Goal: Task Accomplishment & Management: Manage account settings

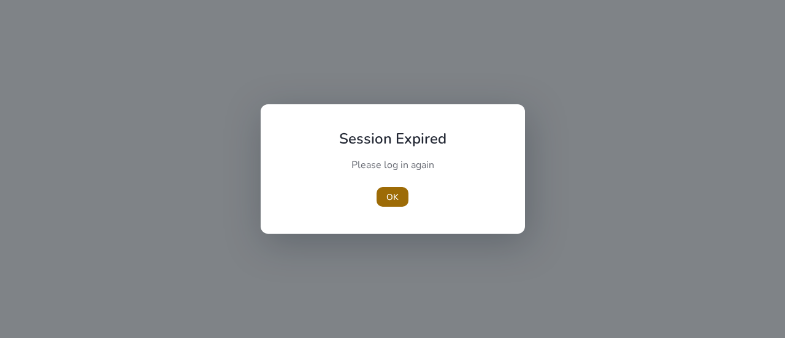
click at [391, 195] on span "OK" at bounding box center [393, 197] width 12 height 13
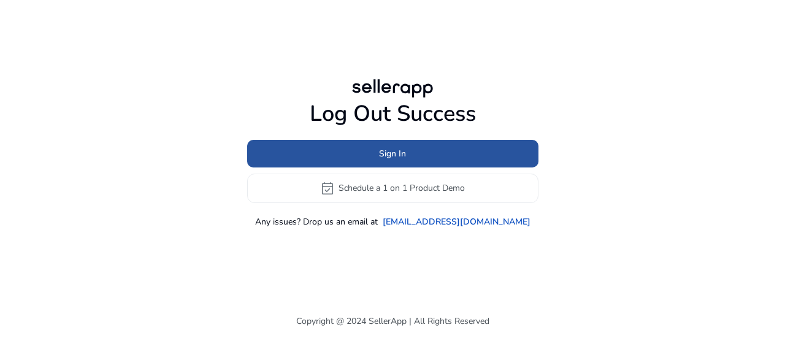
click at [404, 153] on span "Sign In" at bounding box center [392, 153] width 27 height 13
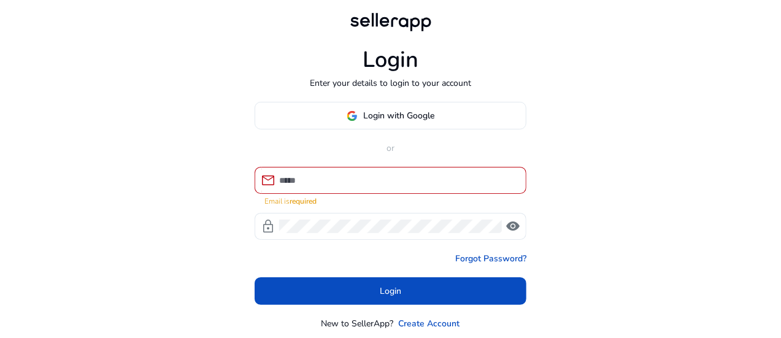
click at [371, 172] on div at bounding box center [397, 180] width 237 height 27
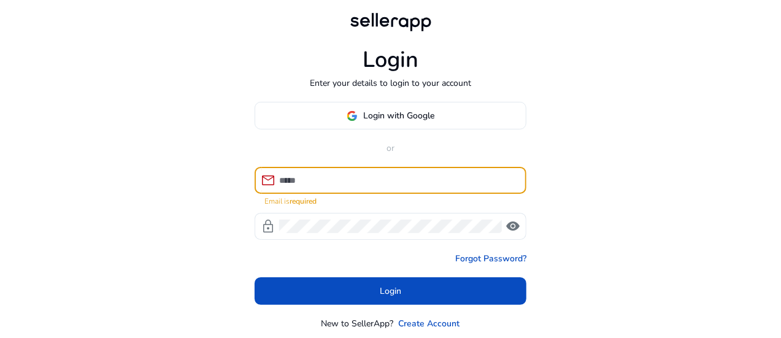
click at [314, 180] on input at bounding box center [397, 181] width 237 height 14
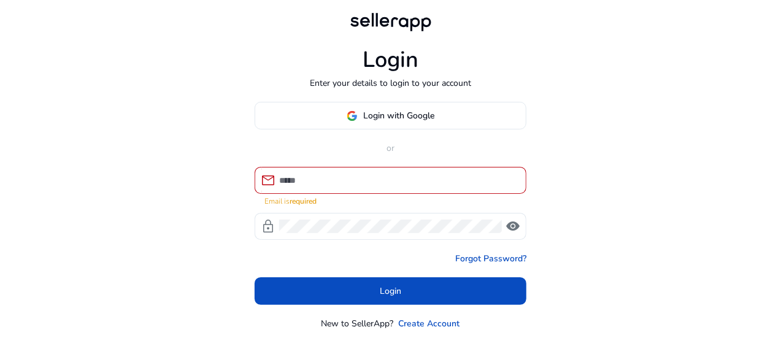
click at [646, 146] on div "Login Enter your details to login to your account Login with Google or mail Ema…" at bounding box center [390, 187] width 781 height 374
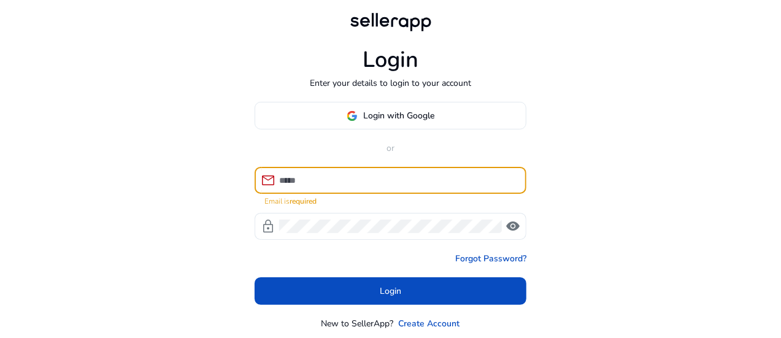
click at [334, 182] on input at bounding box center [397, 181] width 237 height 14
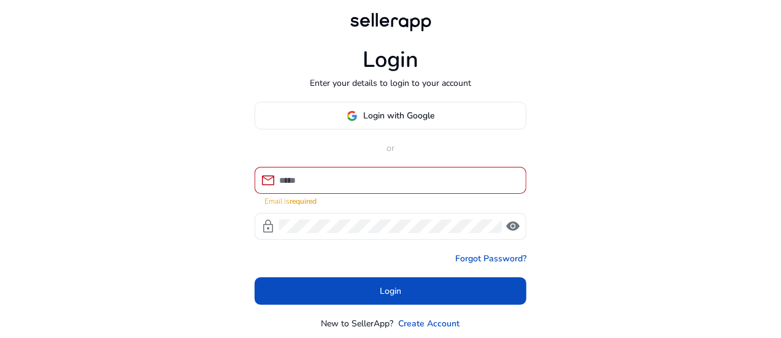
drag, startPoint x: 334, startPoint y: 182, endPoint x: 164, endPoint y: 94, distance: 191.3
click at [164, 94] on div "Login Enter your details to login to your account Login with Google or mail Ema…" at bounding box center [390, 187] width 781 height 374
click at [301, 180] on input at bounding box center [397, 181] width 237 height 14
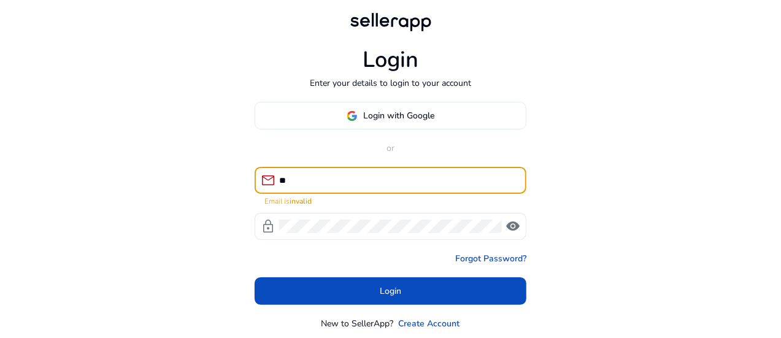
type input "*"
click at [159, 136] on div "Login Enter your details to login to your account Login with Google or mail Ema…" at bounding box center [390, 187] width 781 height 374
click at [331, 185] on input at bounding box center [397, 181] width 237 height 14
click at [296, 179] on input at bounding box center [397, 181] width 237 height 14
type input "*****"
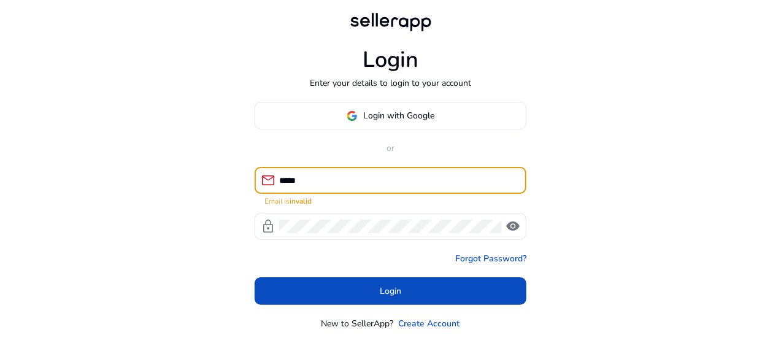
click at [117, 78] on div "Login Enter your details to login to your account Login with Google or mail ***…" at bounding box center [390, 187] width 781 height 374
drag, startPoint x: 306, startPoint y: 179, endPoint x: 275, endPoint y: 179, distance: 31.3
click at [275, 179] on div "mail *****" at bounding box center [386, 180] width 262 height 27
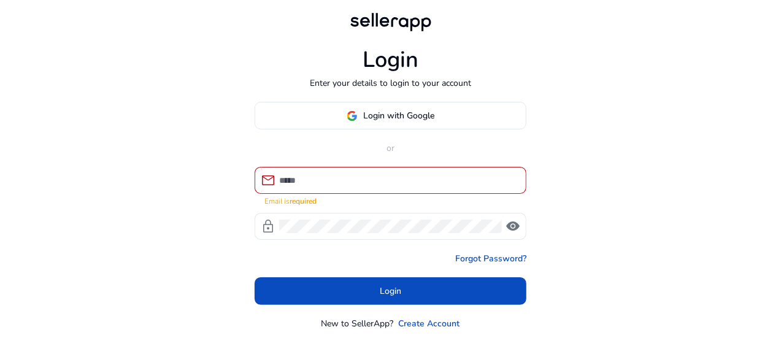
click at [153, 131] on div "Login Enter your details to login to your account Login with Google or mail Ema…" at bounding box center [390, 187] width 781 height 374
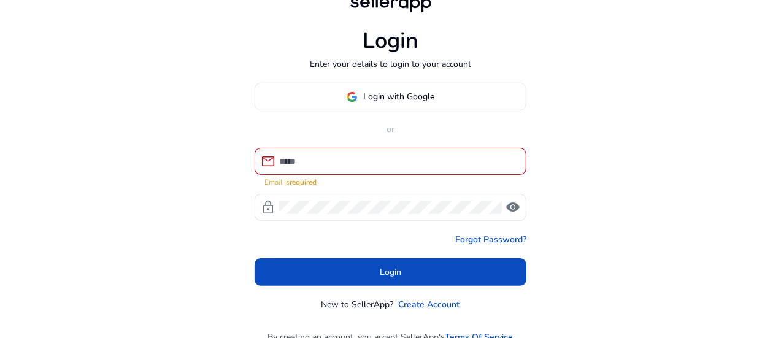
scroll to position [36, 0]
